Goal: Register for event/course

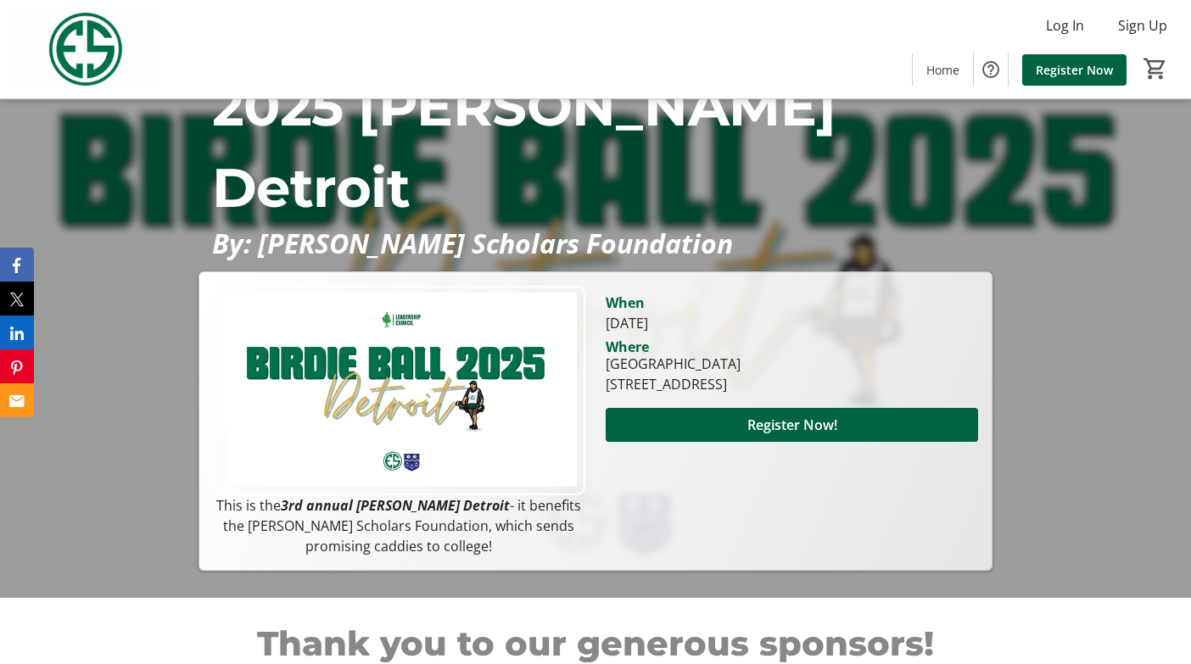
scroll to position [72, 0]
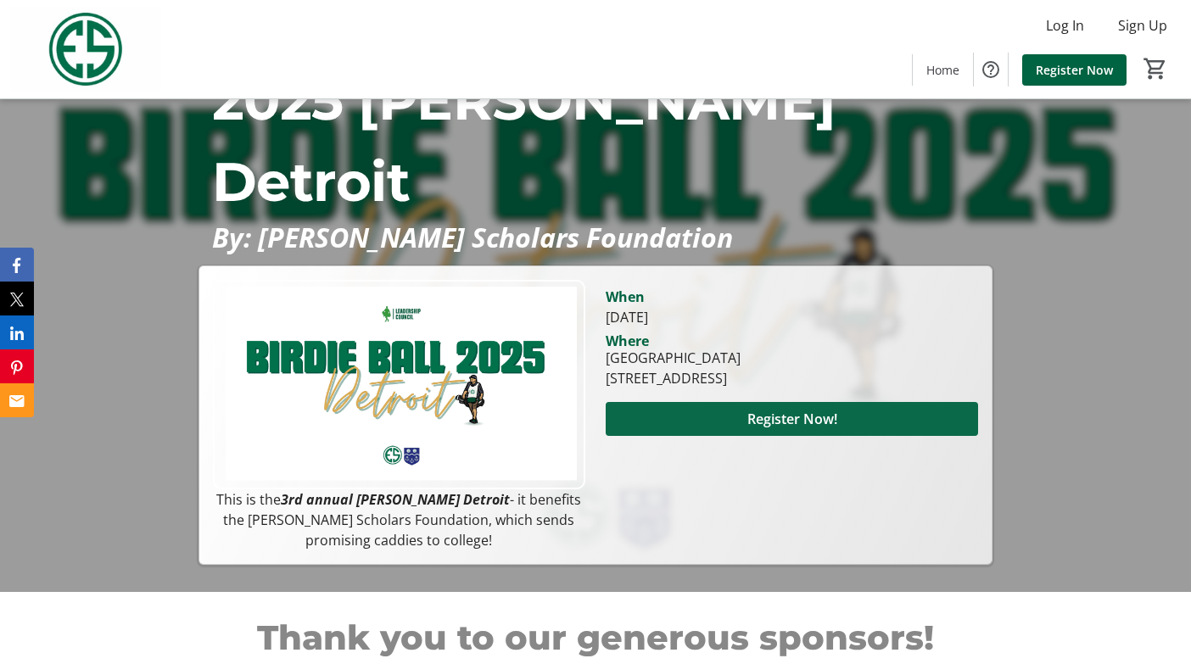
click at [748, 424] on span "Register Now!" at bounding box center [792, 419] width 90 height 20
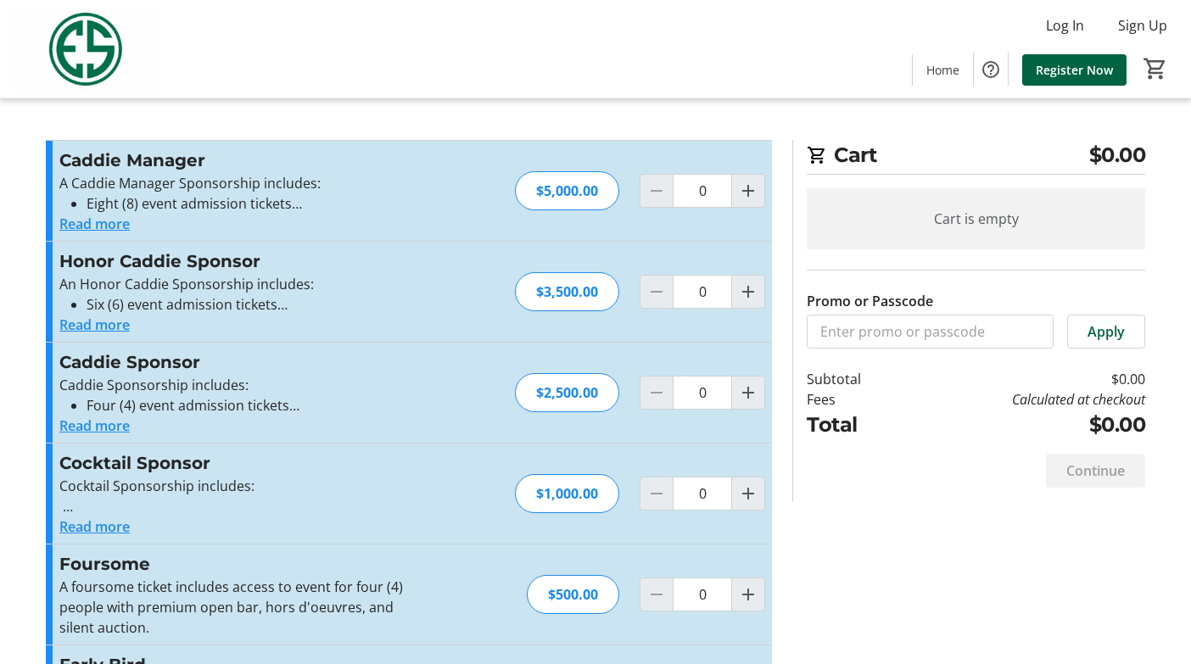
scroll to position [102, 0]
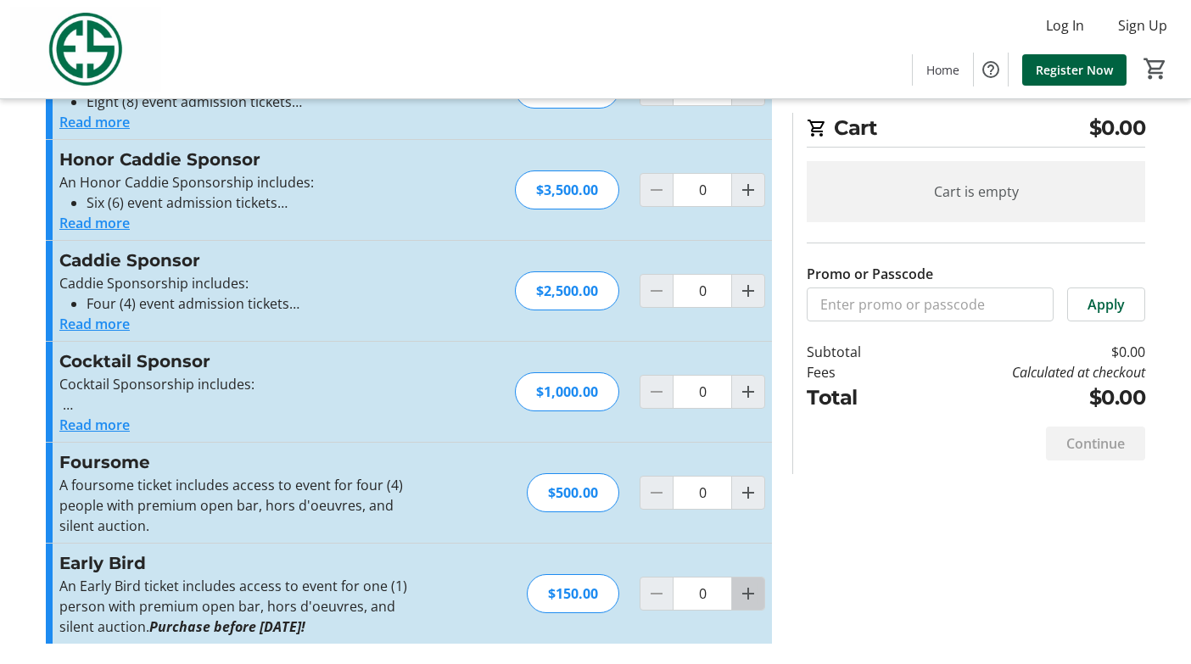
click at [748, 597] on mat-icon "Increment by one" at bounding box center [748, 594] width 20 height 20
type input "2"
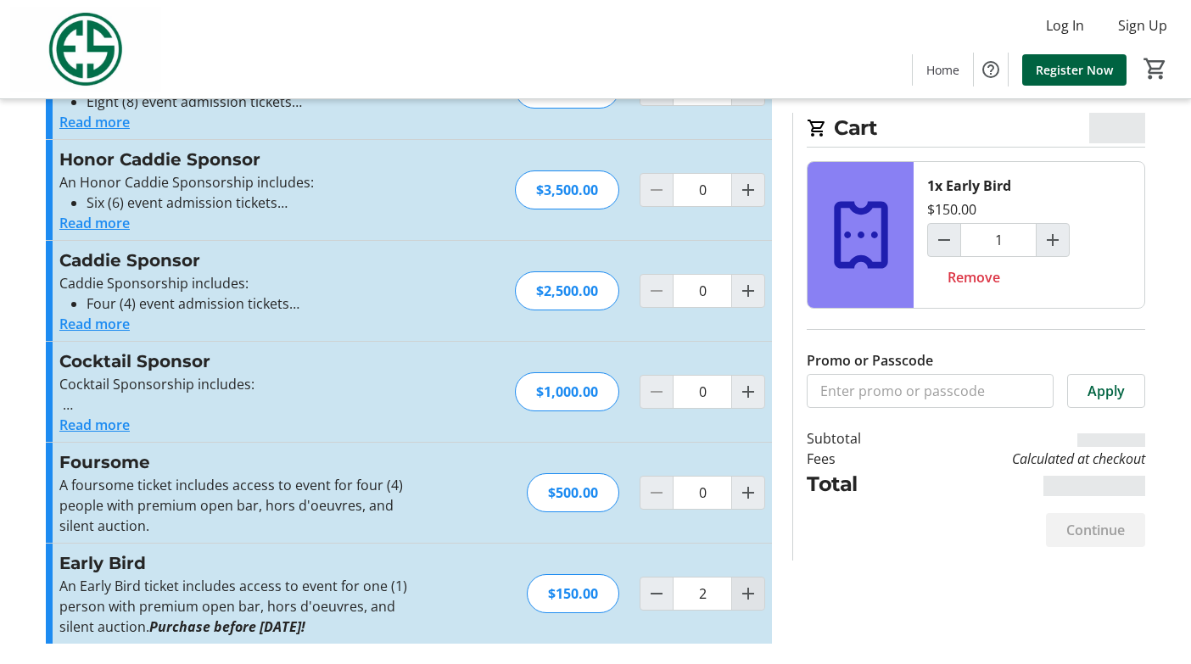
type input "2"
